Goal: Navigation & Orientation: Find specific page/section

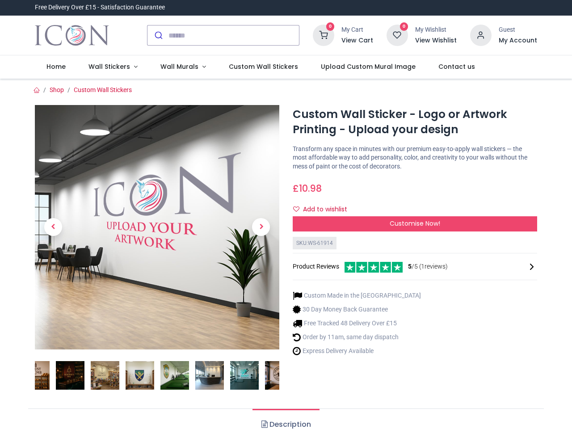
click at [286, 214] on div "Custom Wall Sticker - Logo or Artwork Printing - Upload your design [URL][DOMAI…" at bounding box center [415, 251] width 258 height 293
click at [224, 35] on input "search" at bounding box center [233, 35] width 130 height 20
click at [234, 35] on input "search" at bounding box center [233, 35] width 130 height 20
click at [359, 41] on h6 "View Cart" at bounding box center [357, 40] width 32 height 9
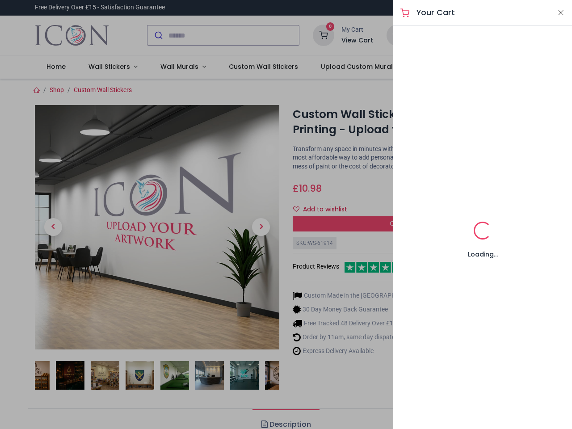
click at [481, 34] on div at bounding box center [286, 214] width 572 height 429
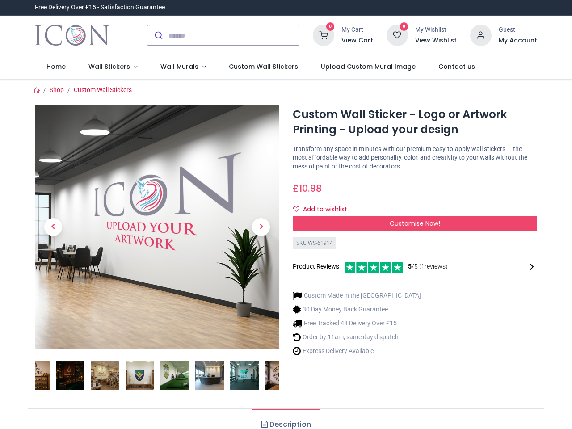
click at [517, 41] on h6 "My Account" at bounding box center [518, 40] width 38 height 9
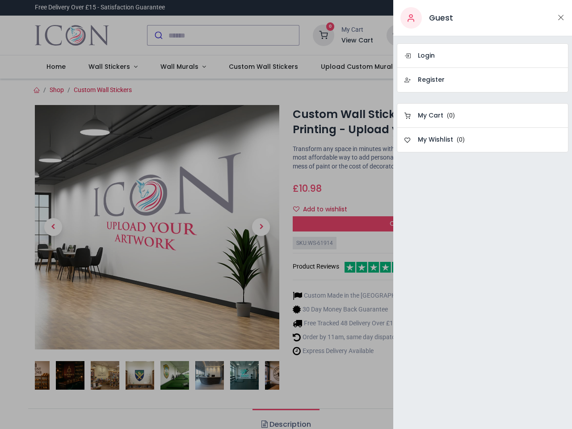
click at [111, 67] on div at bounding box center [286, 214] width 572 height 429
click at [179, 67] on span "Wall Murals" at bounding box center [179, 66] width 38 height 9
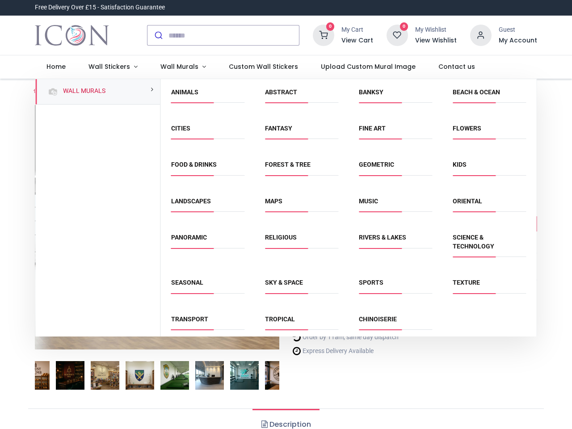
click at [285, 254] on div "Religious" at bounding box center [302, 246] width 94 height 45
